Goal: Information Seeking & Learning: Check status

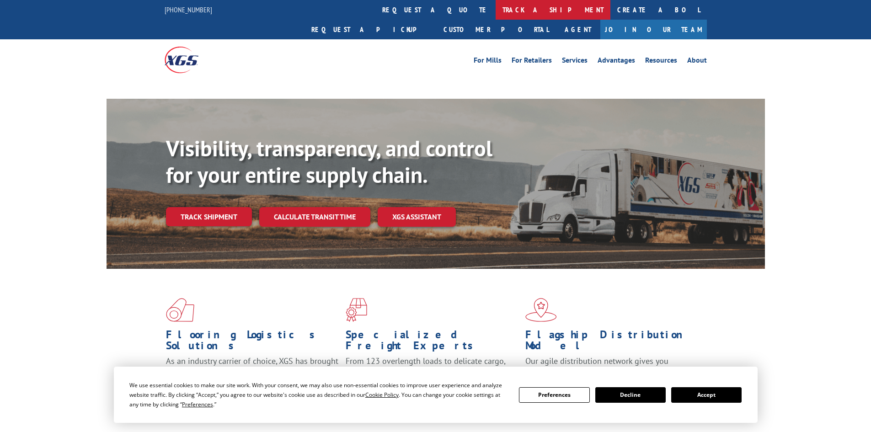
click at [495, 9] on link "track a shipment" at bounding box center [552, 10] width 115 height 20
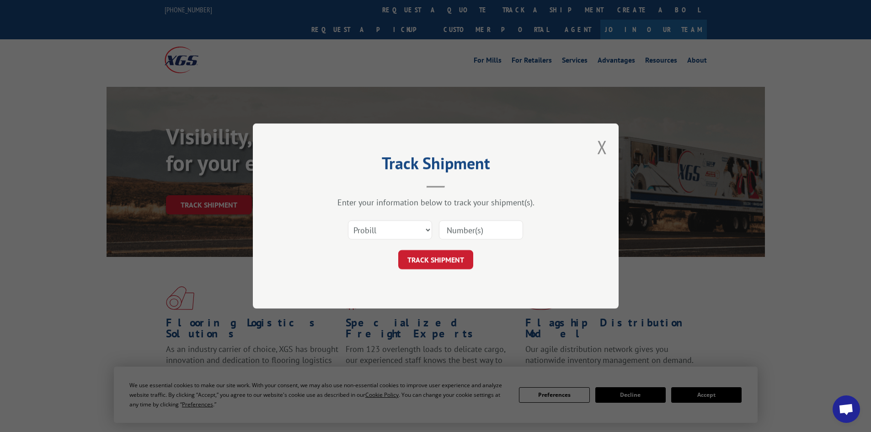
click at [399, 232] on select "Select category... Probill BOL PO" at bounding box center [390, 229] width 84 height 19
select select "bol"
click at [348, 220] on select "Select category... Probill BOL PO" at bounding box center [390, 229] width 84 height 19
click at [462, 229] on input at bounding box center [481, 229] width 84 height 19
paste input "6773536"
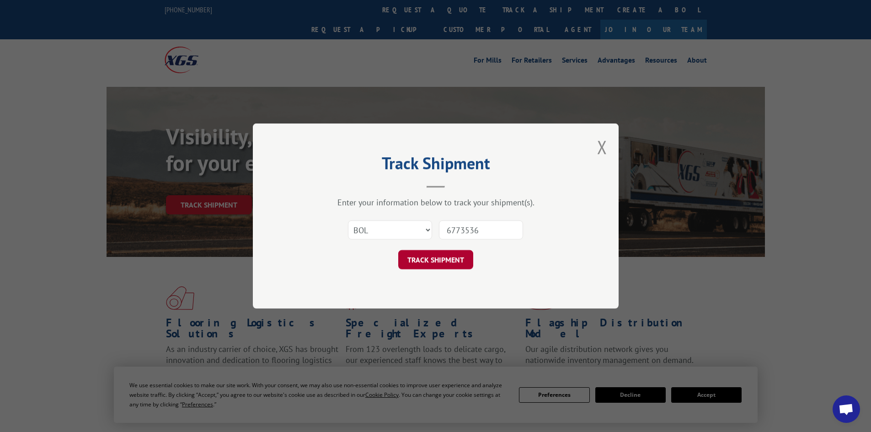
type input "6773536"
click at [455, 260] on button "TRACK SHIPMENT" at bounding box center [435, 259] width 75 height 19
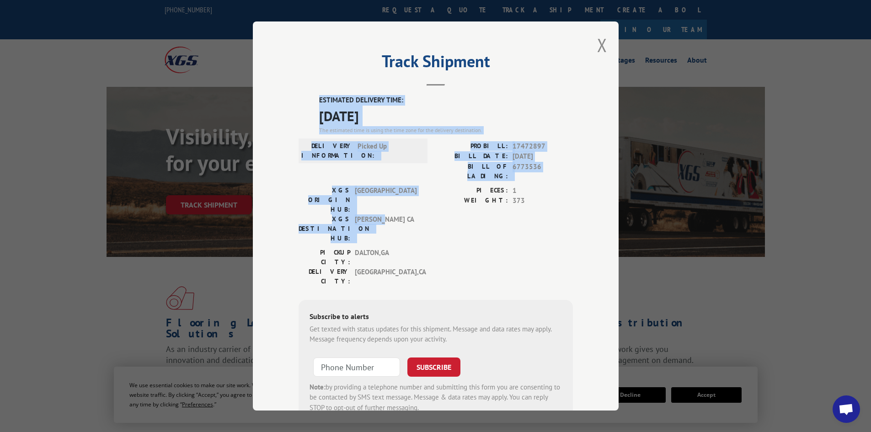
drag, startPoint x: 314, startPoint y: 96, endPoint x: 391, endPoint y: 186, distance: 119.3
click at [391, 186] on div "ESTIMATED DELIVERY TIME: [DATE] The estimated time is using the time zone for t…" at bounding box center [435, 259] width 274 height 329
copy div "ESTIMATED DELIVERY TIME: [DATE] The estimated time is using the time zone for t…"
